Goal: Task Accomplishment & Management: Use online tool/utility

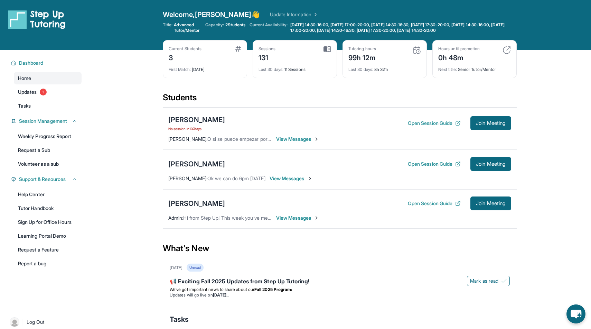
scroll to position [31, 0]
click at [474, 63] on div "Next title : Senior Tutor/Mentor" at bounding box center [474, 68] width 73 height 10
click at [280, 63] on div "Last 30 days : 11 Sessions" at bounding box center [295, 68] width 73 height 10
click at [44, 93] on span "1" at bounding box center [43, 92] width 7 height 7
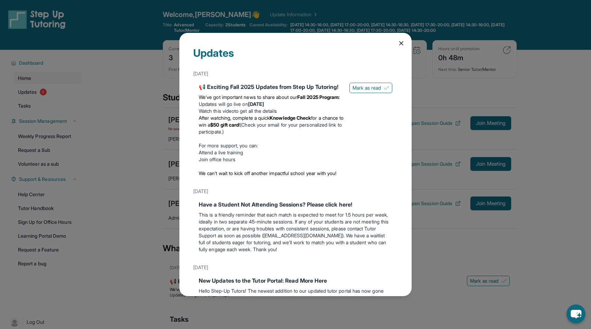
click at [403, 40] on icon at bounding box center [401, 43] width 7 height 7
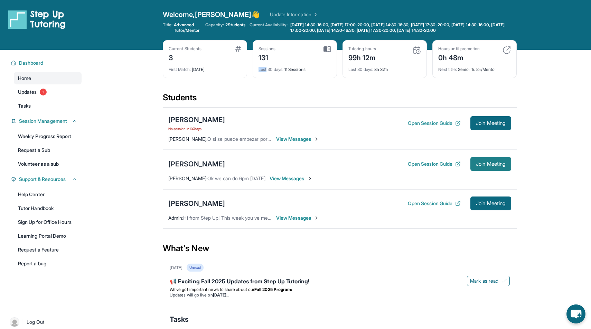
click at [491, 169] on button "Join Meeting" at bounding box center [491, 164] width 41 height 14
